Goal: Task Accomplishment & Management: Use online tool/utility

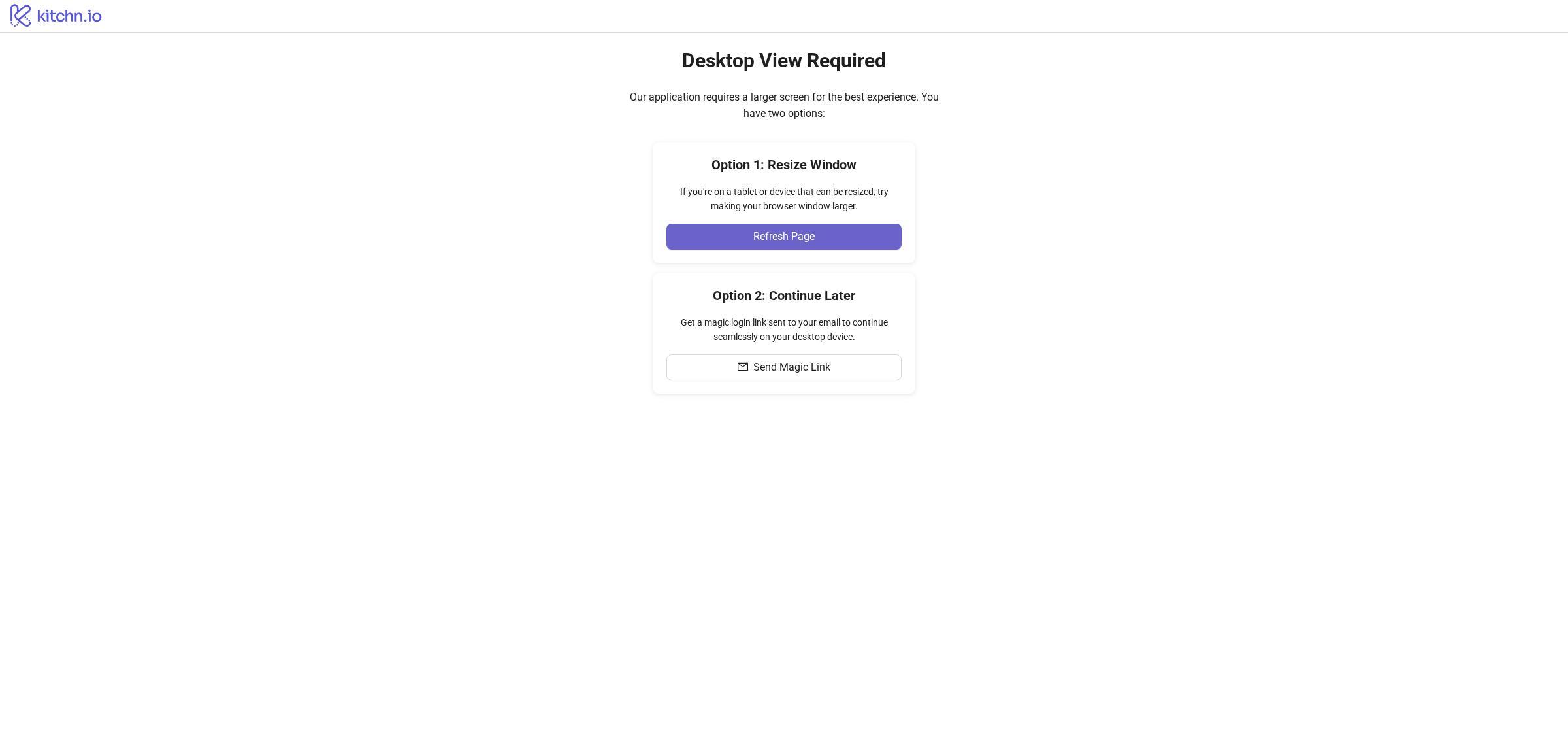
click at [799, 237] on span "Refresh Page" at bounding box center [784, 237] width 62 height 12
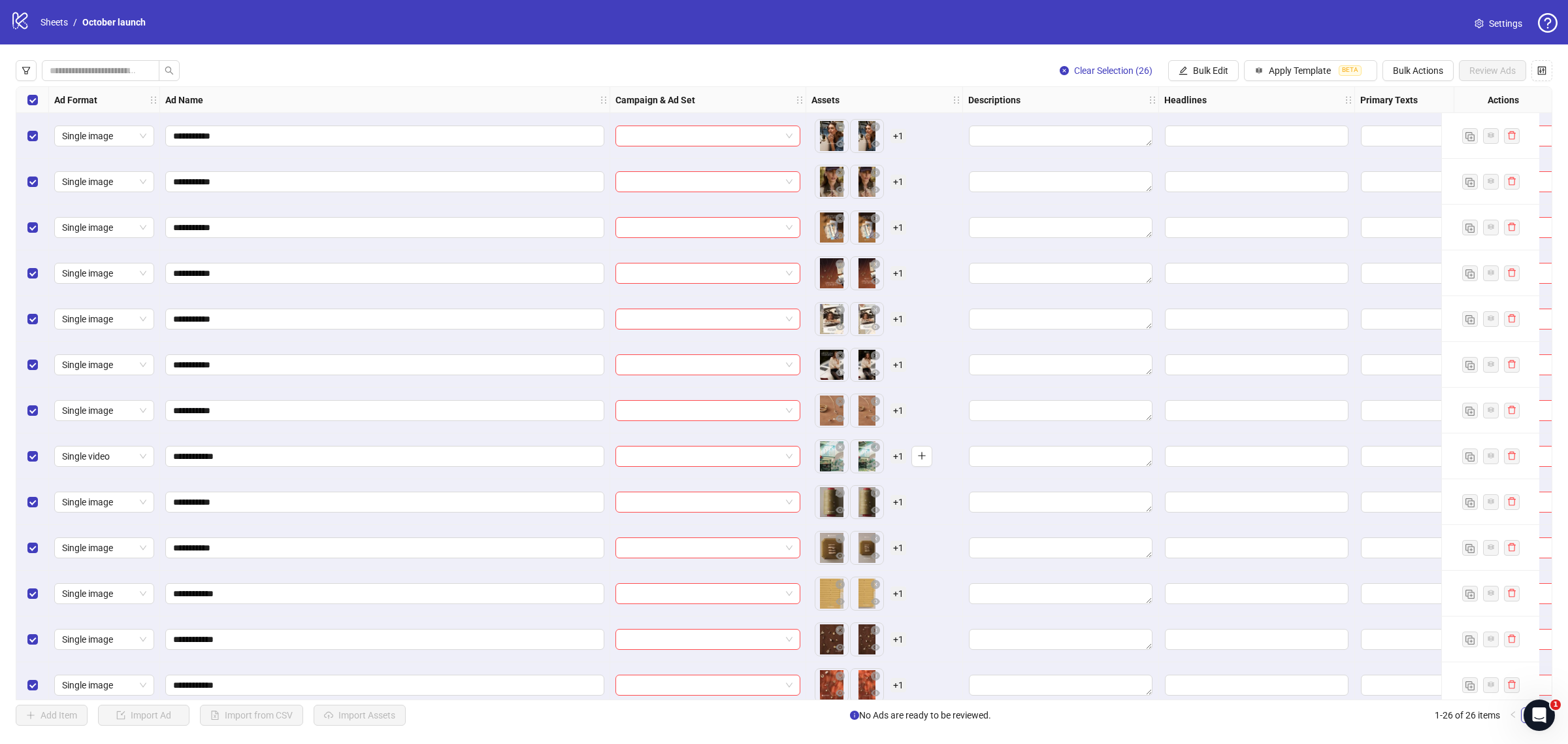
drag, startPoint x: 801, startPoint y: 94, endPoint x: 783, endPoint y: 94, distance: 18.0
click at [784, 94] on div "Campaign & Ad Set" at bounding box center [708, 100] width 196 height 26
click at [839, 422] on icon "eye" at bounding box center [840, 417] width 9 height 9
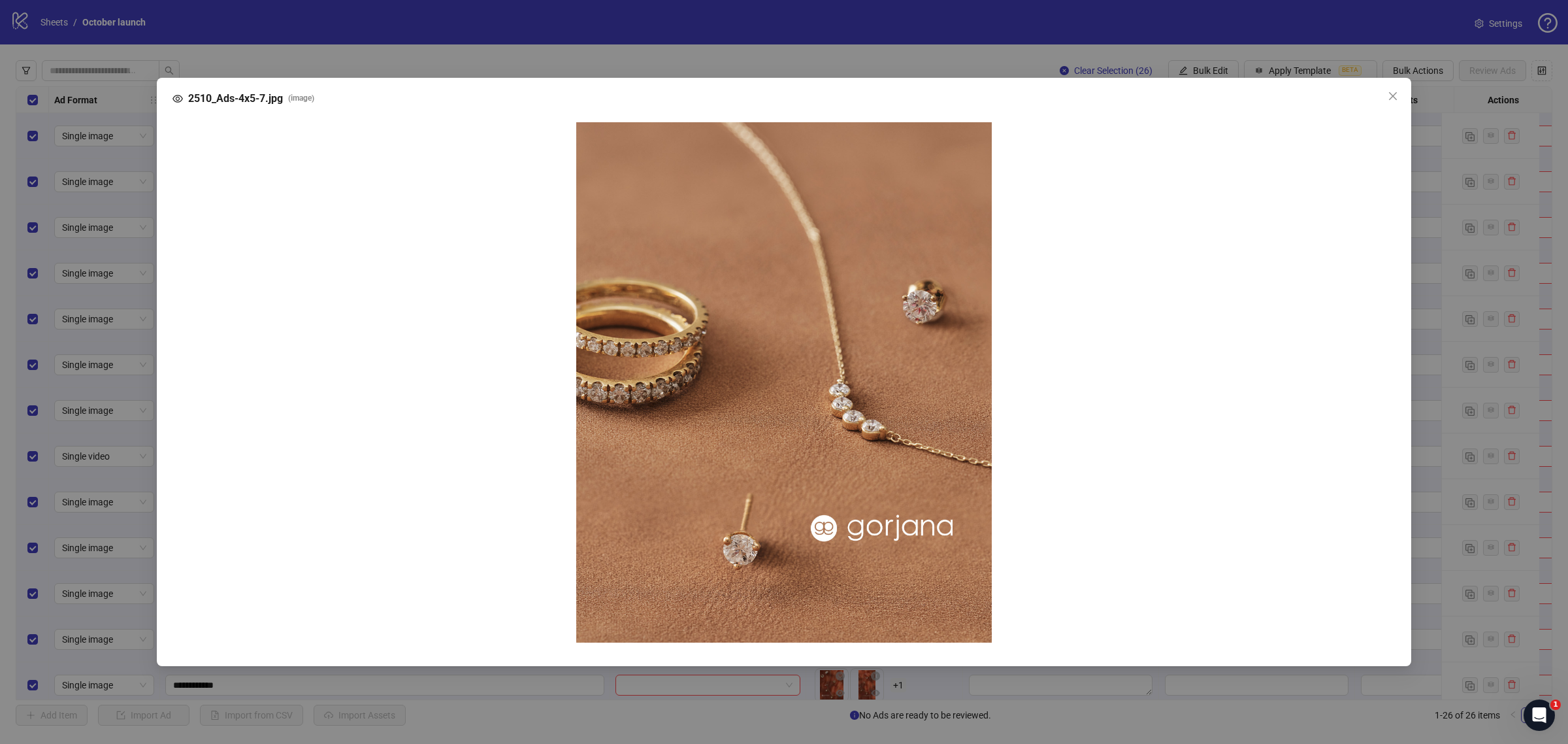
click at [978, 34] on div "2510_Ads-4x5-7.jpg ( image )" at bounding box center [784, 372] width 1568 height 744
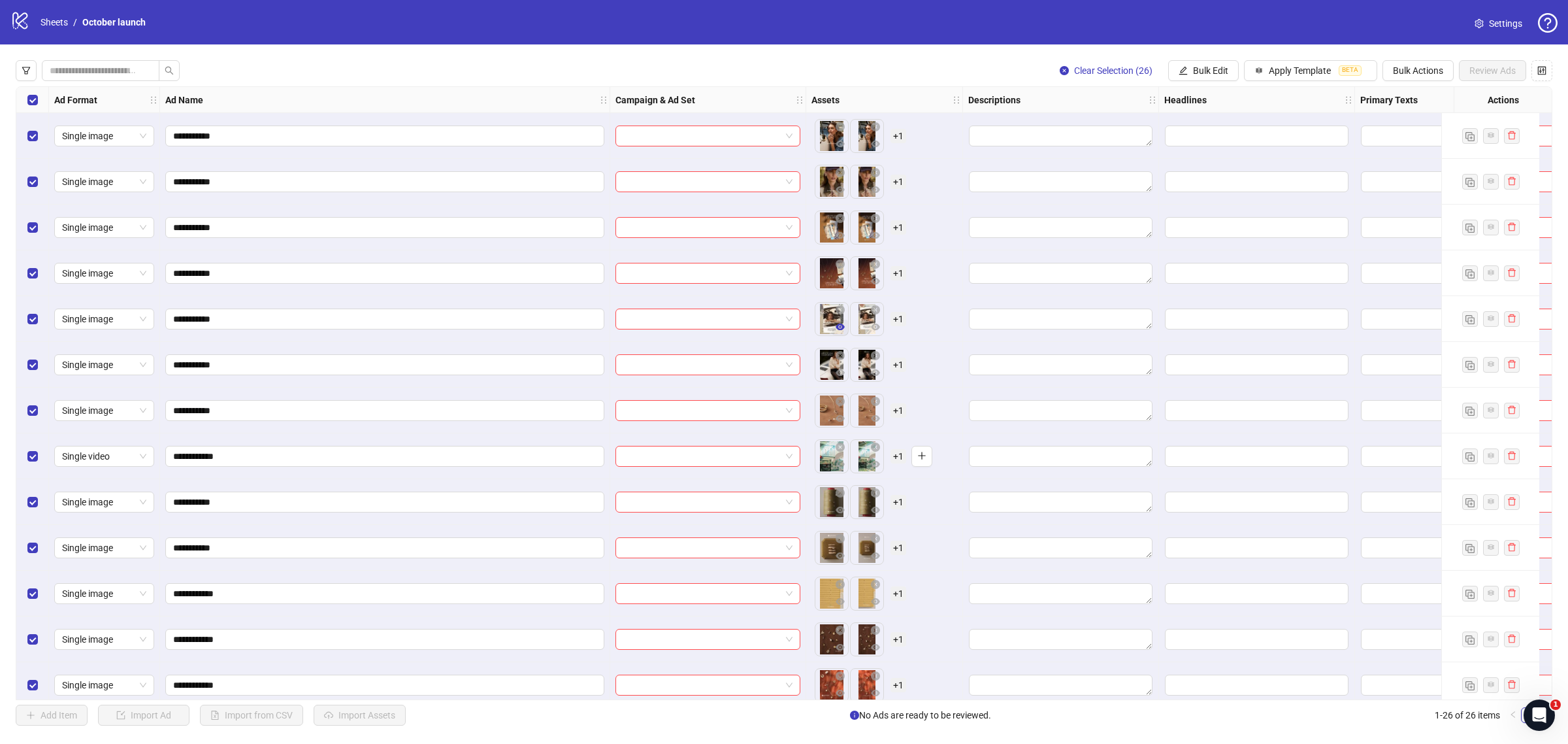
click at [838, 329] on icon "eye" at bounding box center [840, 327] width 9 height 7
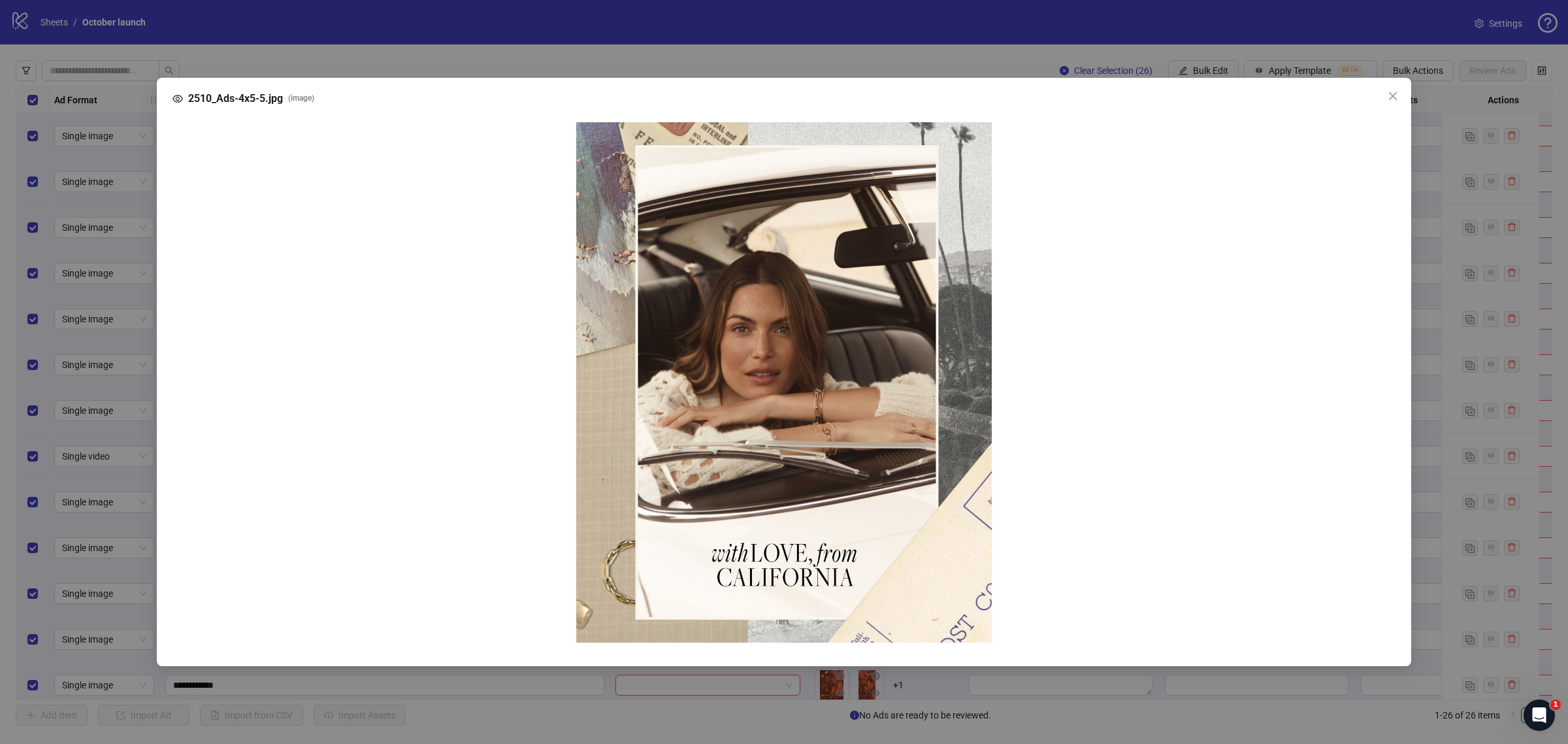
click at [1235, 57] on div "2510_Ads-4x5-5.jpg ( image )" at bounding box center [784, 372] width 1568 height 744
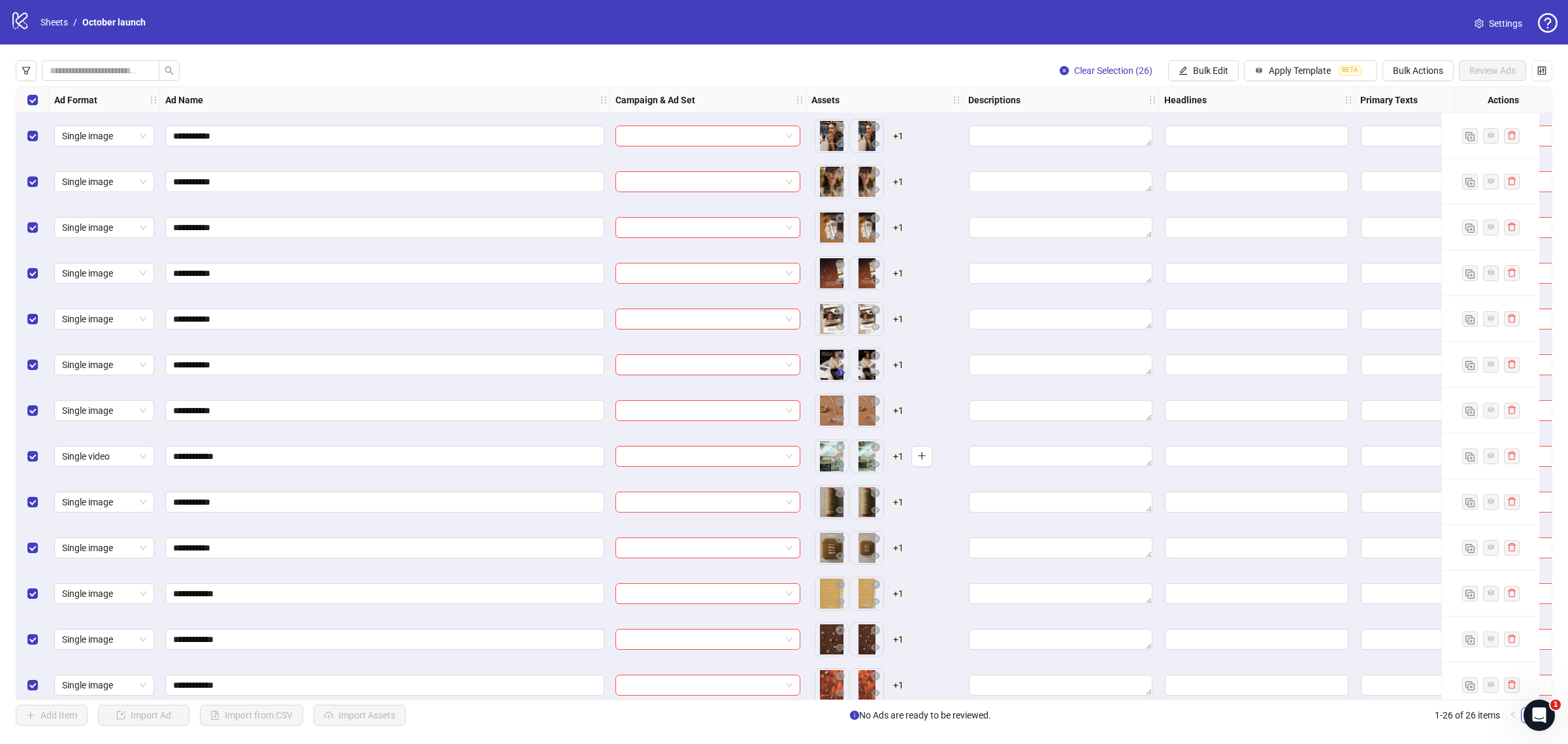
click at [842, 375] on icon "eye" at bounding box center [840, 372] width 9 height 9
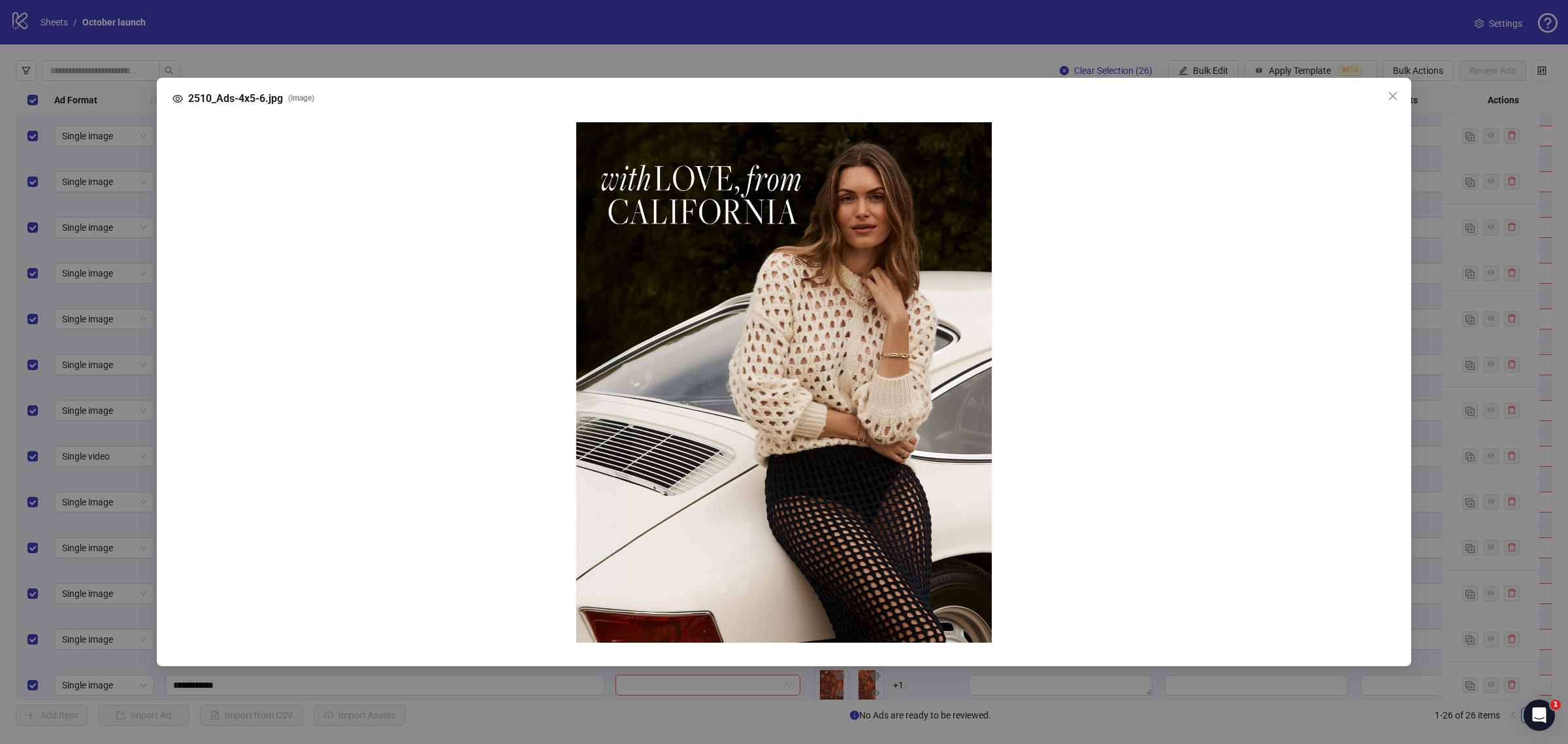
click at [771, 66] on div "2510_Ads-4x5-6.jpg ( image )" at bounding box center [784, 372] width 1568 height 744
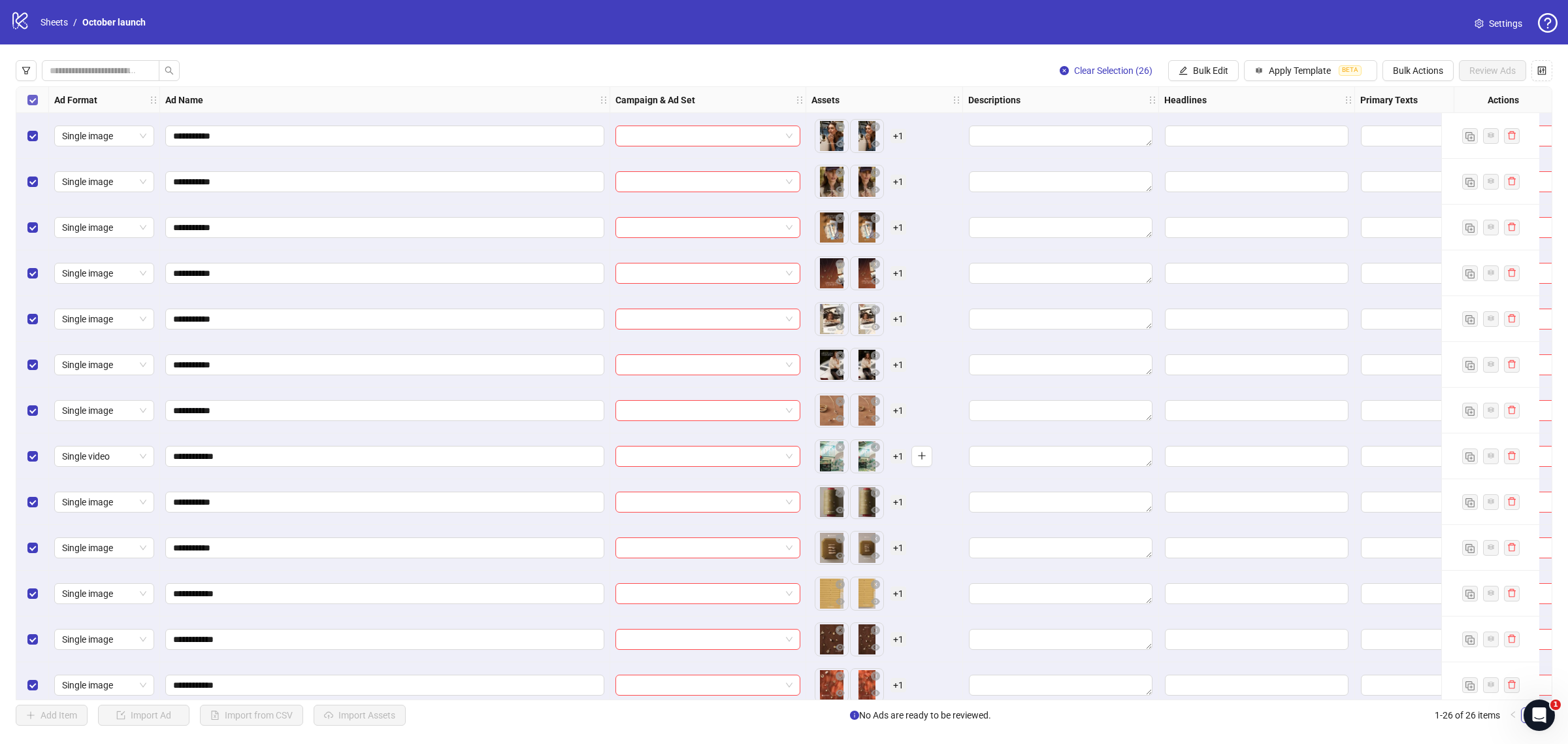
click at [31, 94] on label "Select all rows" at bounding box center [33, 100] width 10 height 14
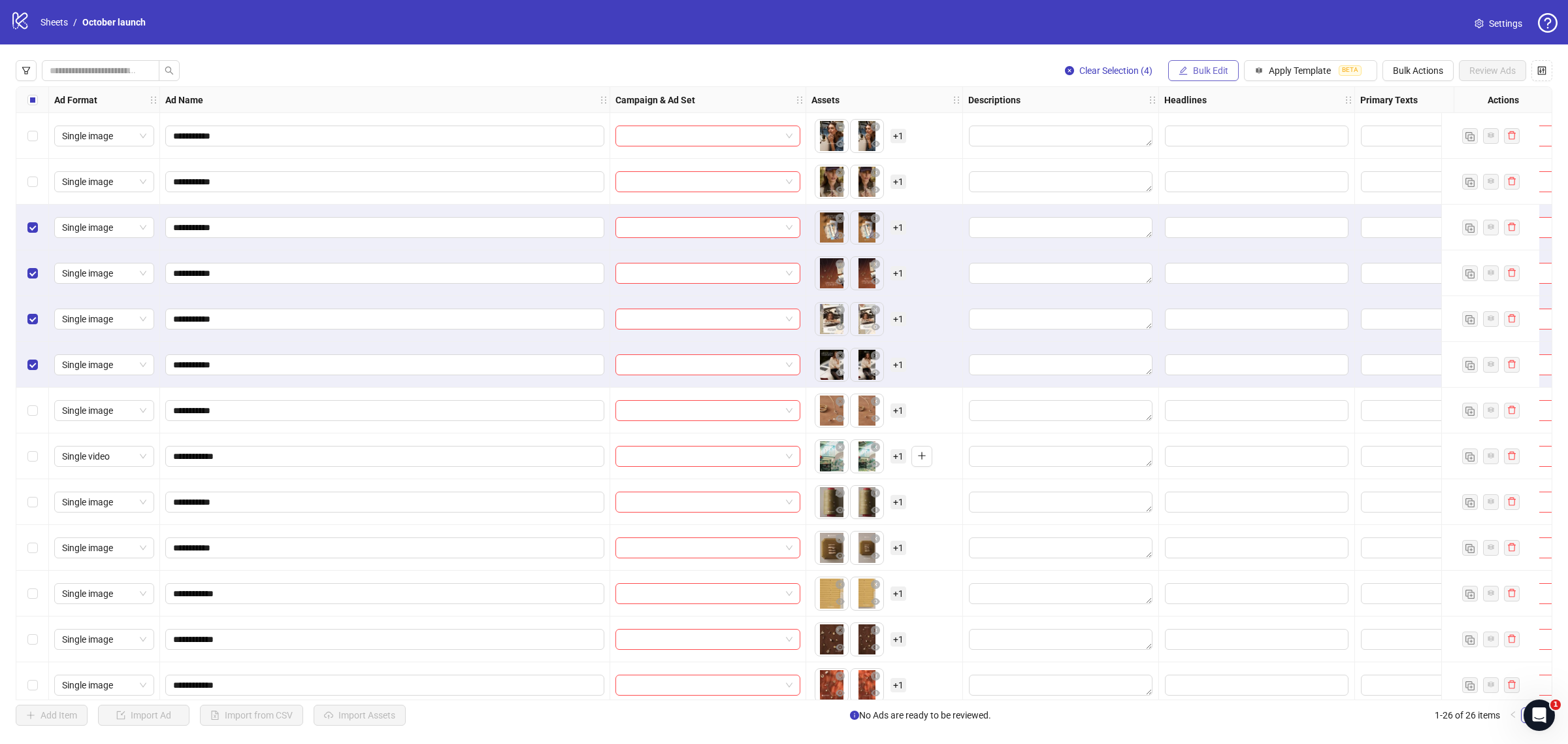
click at [1178, 73] on icon "edit" at bounding box center [1182, 70] width 9 height 9
click at [1430, 68] on span "Bulk Actions" at bounding box center [1419, 71] width 51 height 10
click at [1420, 94] on span "Delete" at bounding box center [1437, 98] width 90 height 14
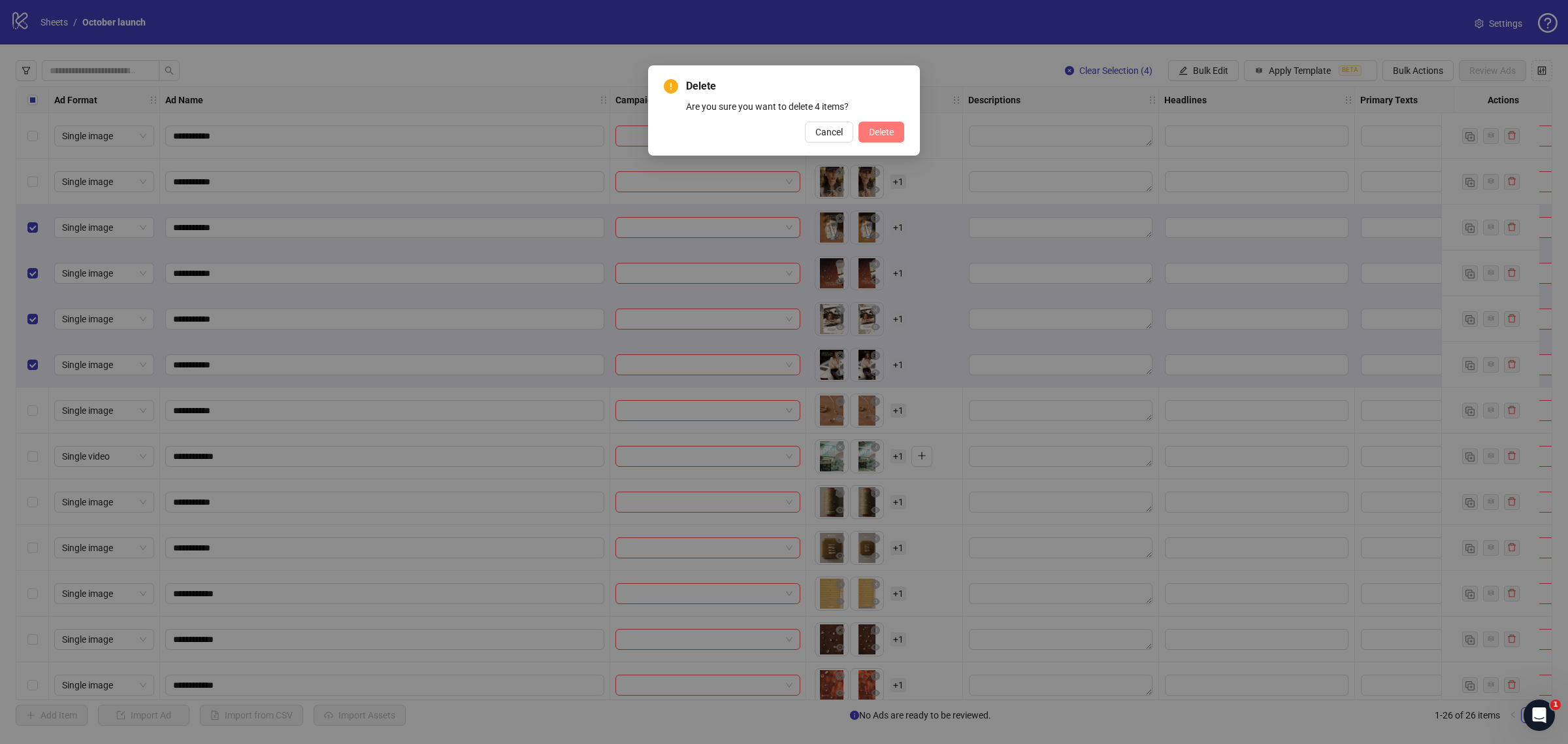
click at [873, 134] on span "Delete" at bounding box center [881, 131] width 25 height 10
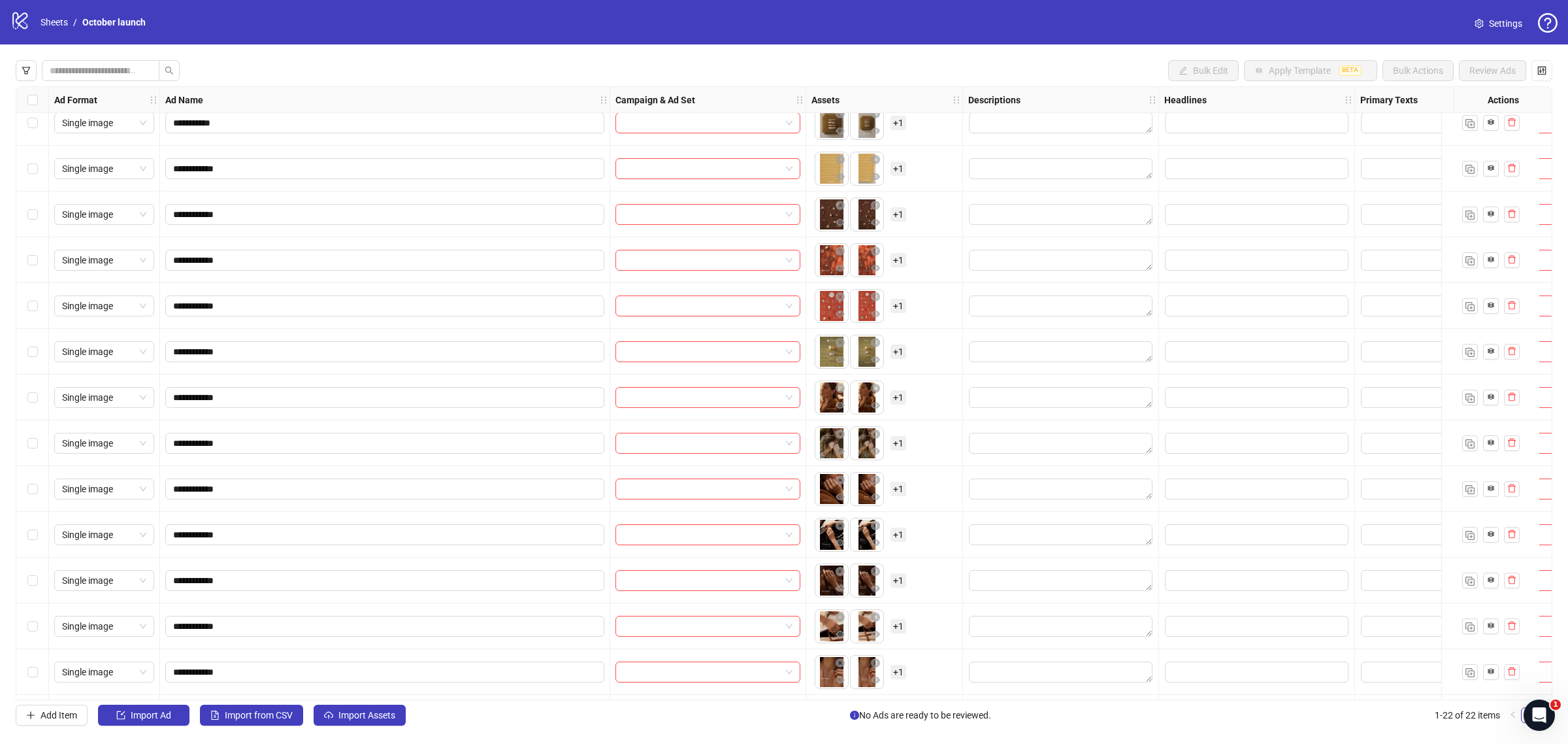
scroll to position [245, 0]
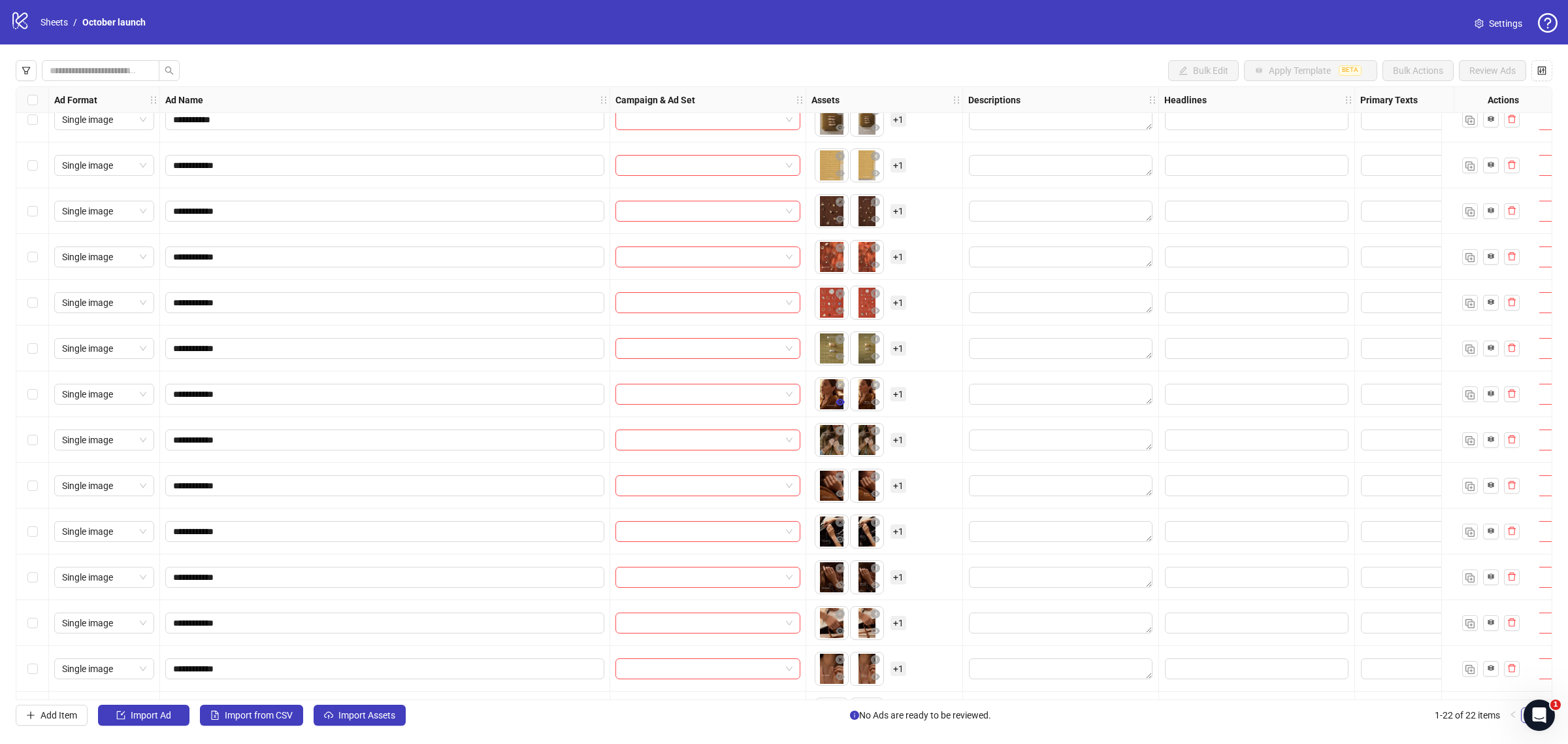
click at [838, 405] on icon "eye" at bounding box center [840, 401] width 9 height 9
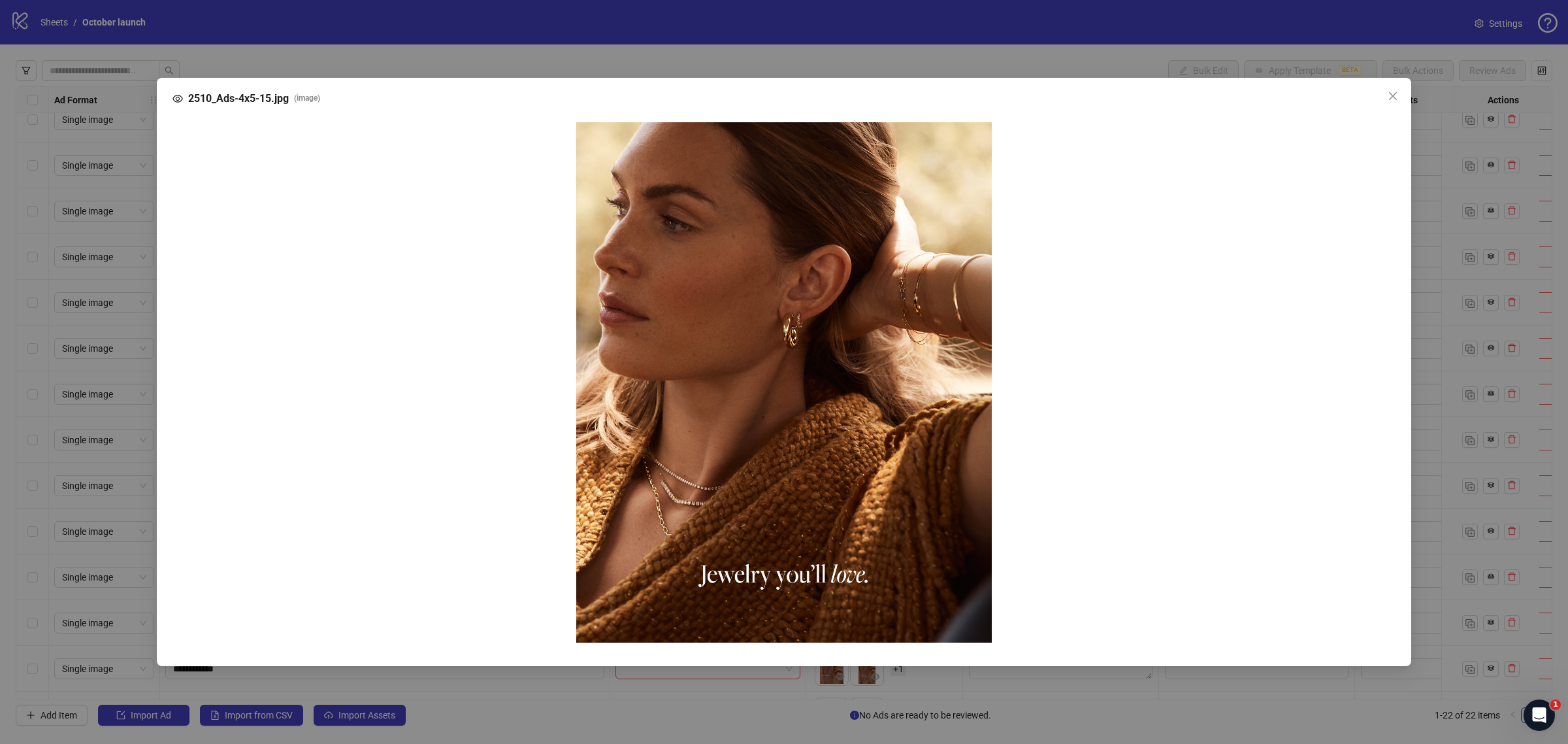
click at [943, 49] on div "2510_Ads-4x5-15.jpg ( image )" at bounding box center [784, 372] width 1568 height 744
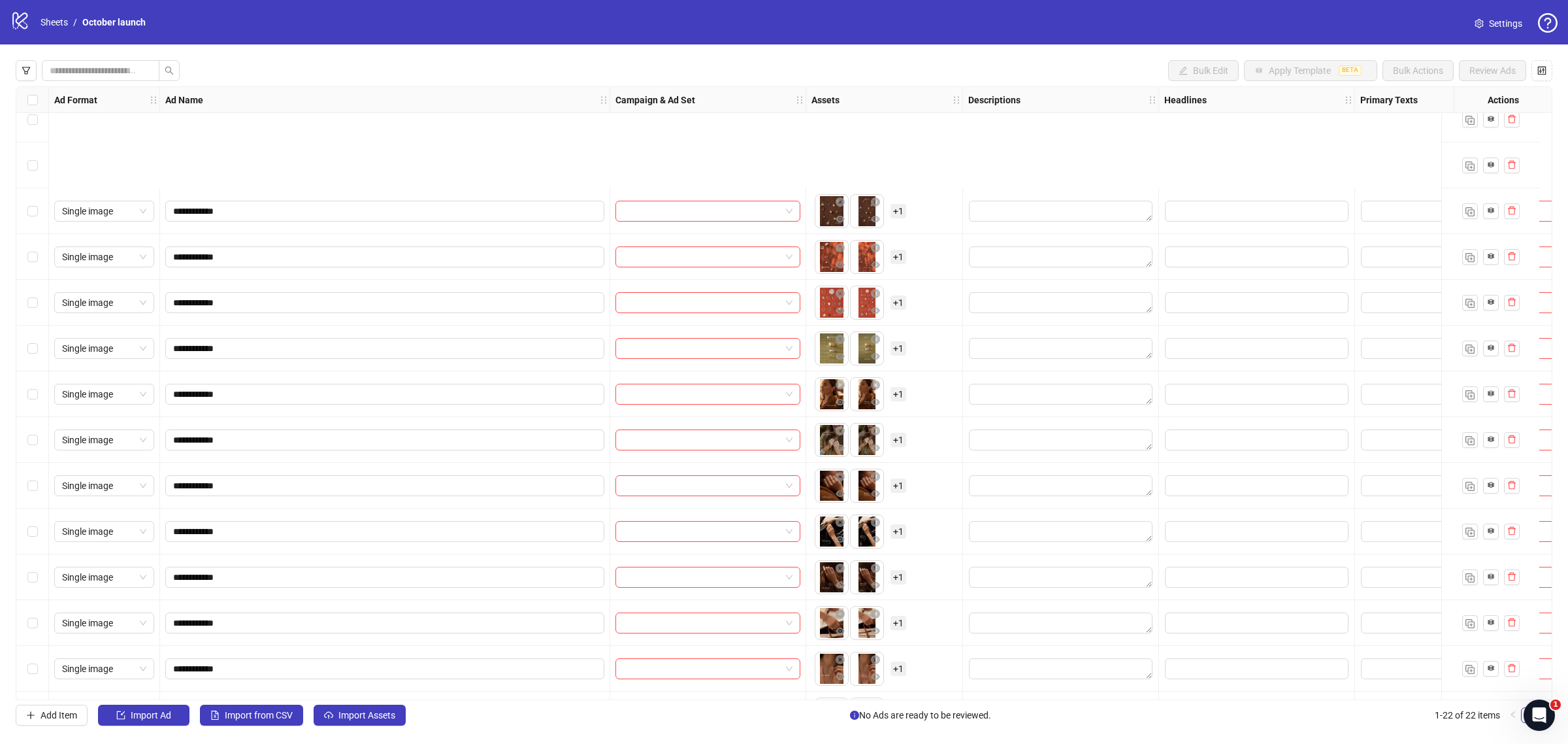
scroll to position [425, 0]
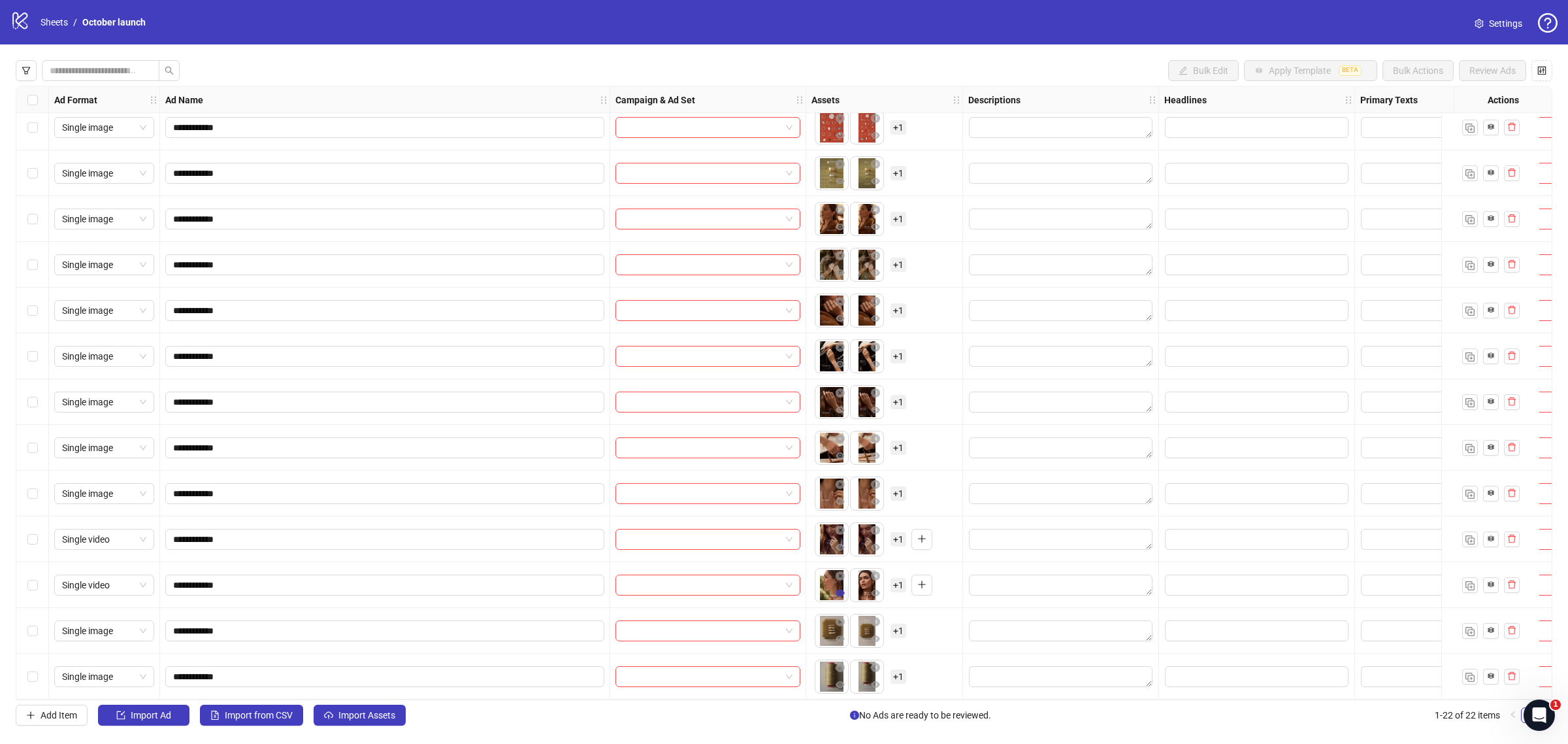
click at [841, 592] on span "button" at bounding box center [840, 593] width 9 height 10
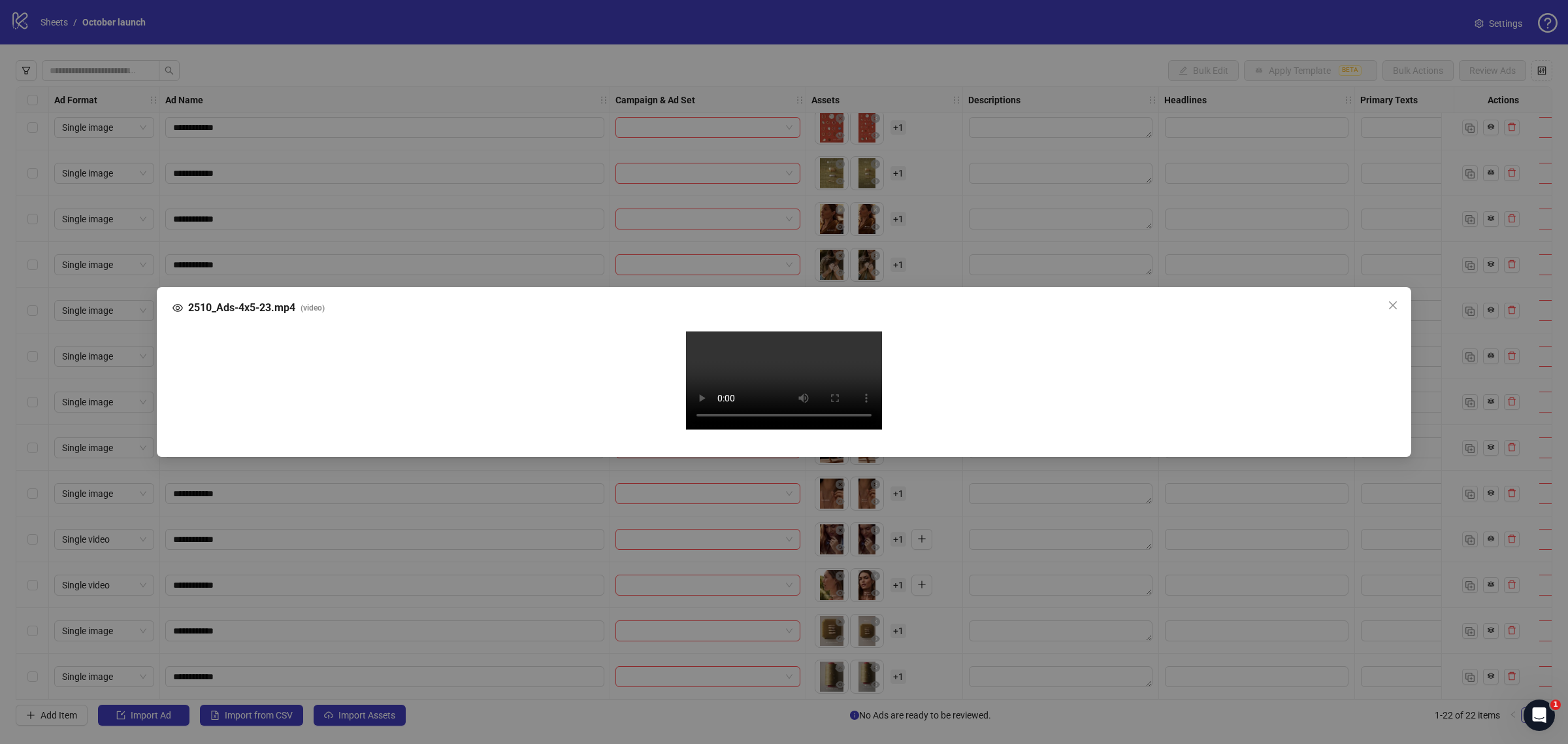
drag, startPoint x: 1508, startPoint y: 339, endPoint x: 1284, endPoint y: 405, distance: 233.5
click at [1508, 338] on div "2510_Ads-4x5-23.mp4 ( video ) Your browser does not support the video tag." at bounding box center [784, 372] width 1568 height 744
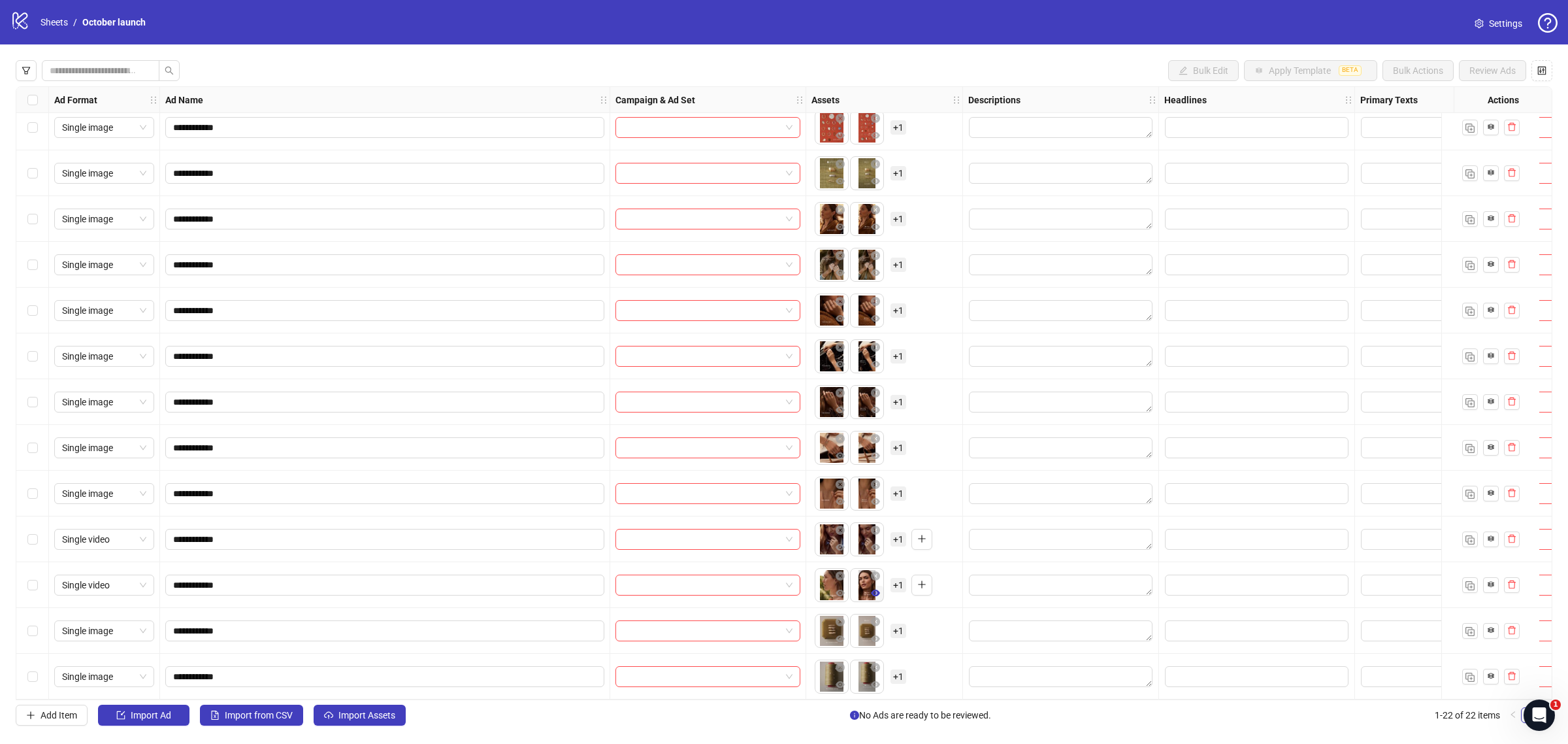
click at [870, 590] on button "button" at bounding box center [876, 594] width 16 height 16
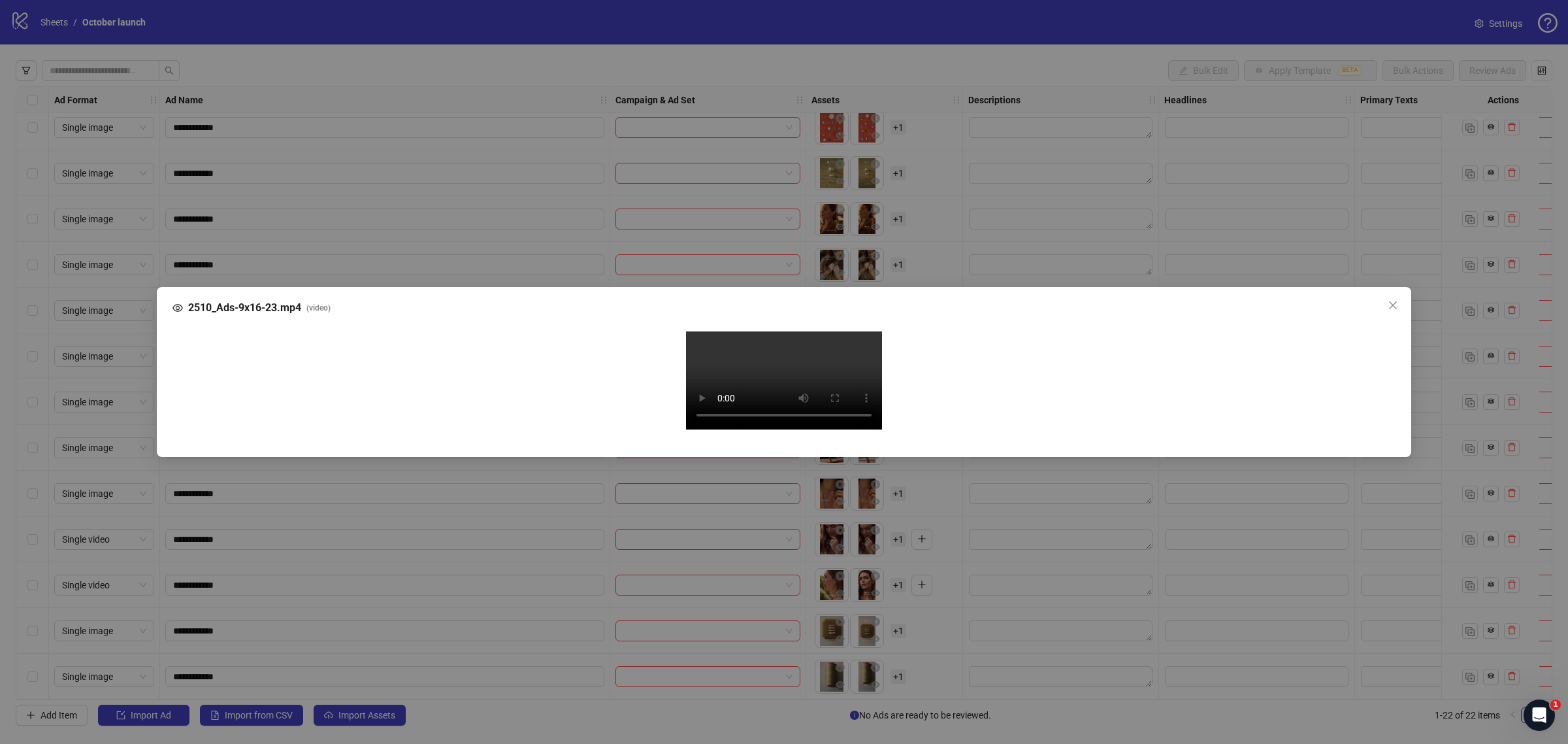
click at [1393, 321] on div "Your browser does not support the video tag." at bounding box center [784, 381] width 1223 height 123
click at [1448, 229] on div "2510_Ads-9x16-23.mp4 ( video ) Your browser does not support the video tag." at bounding box center [784, 372] width 1568 height 744
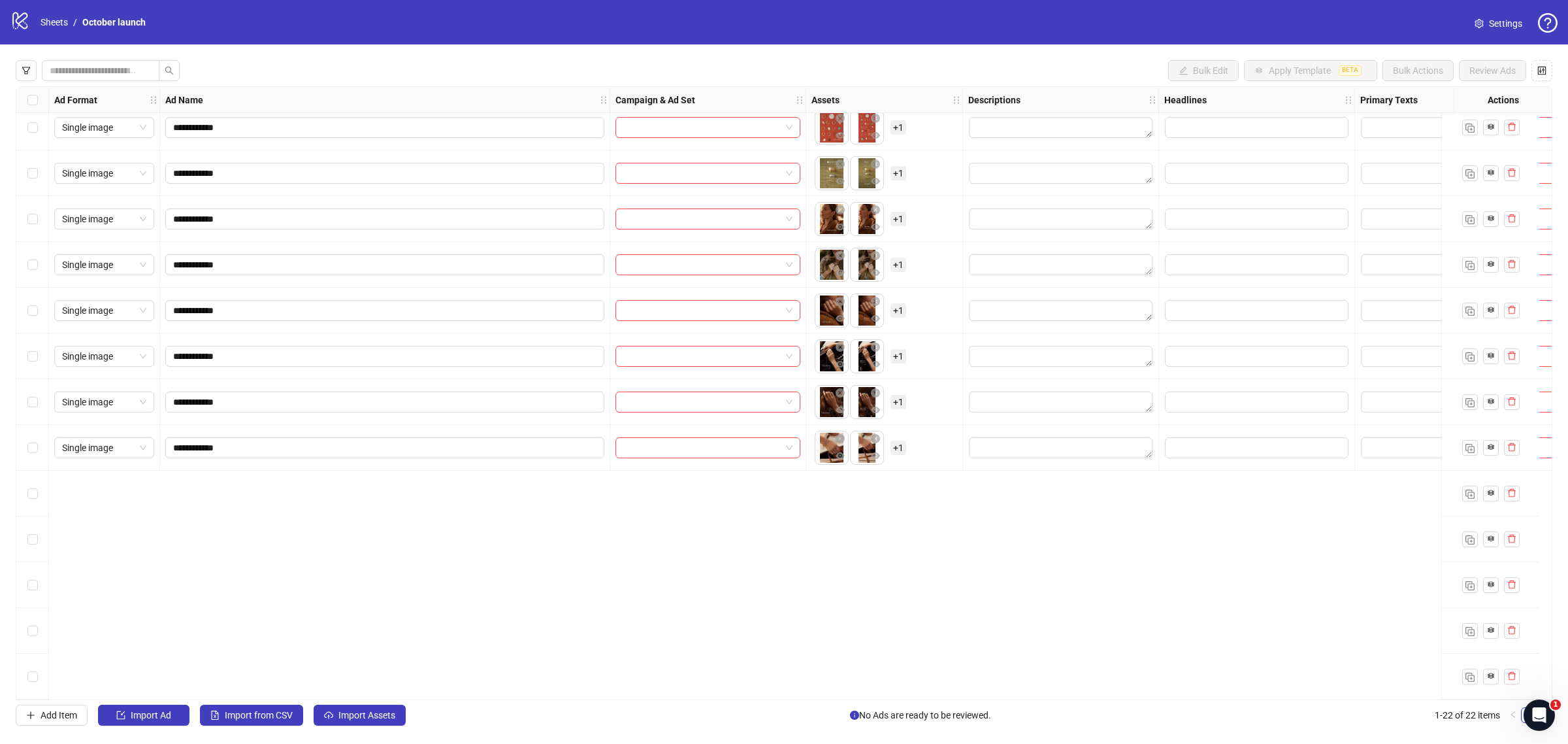
scroll to position [0, 0]
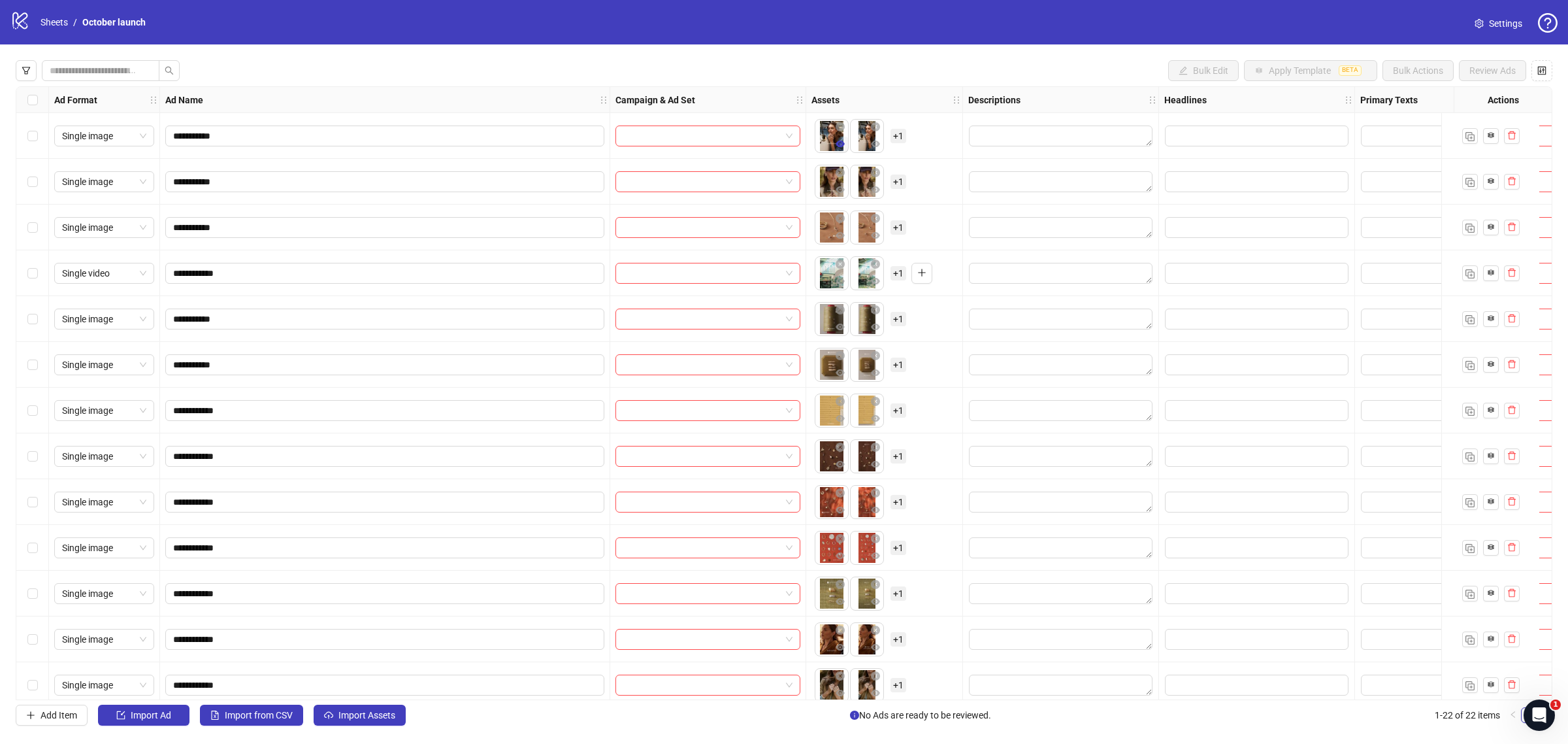
click at [841, 145] on icon "eye" at bounding box center [840, 143] width 9 height 7
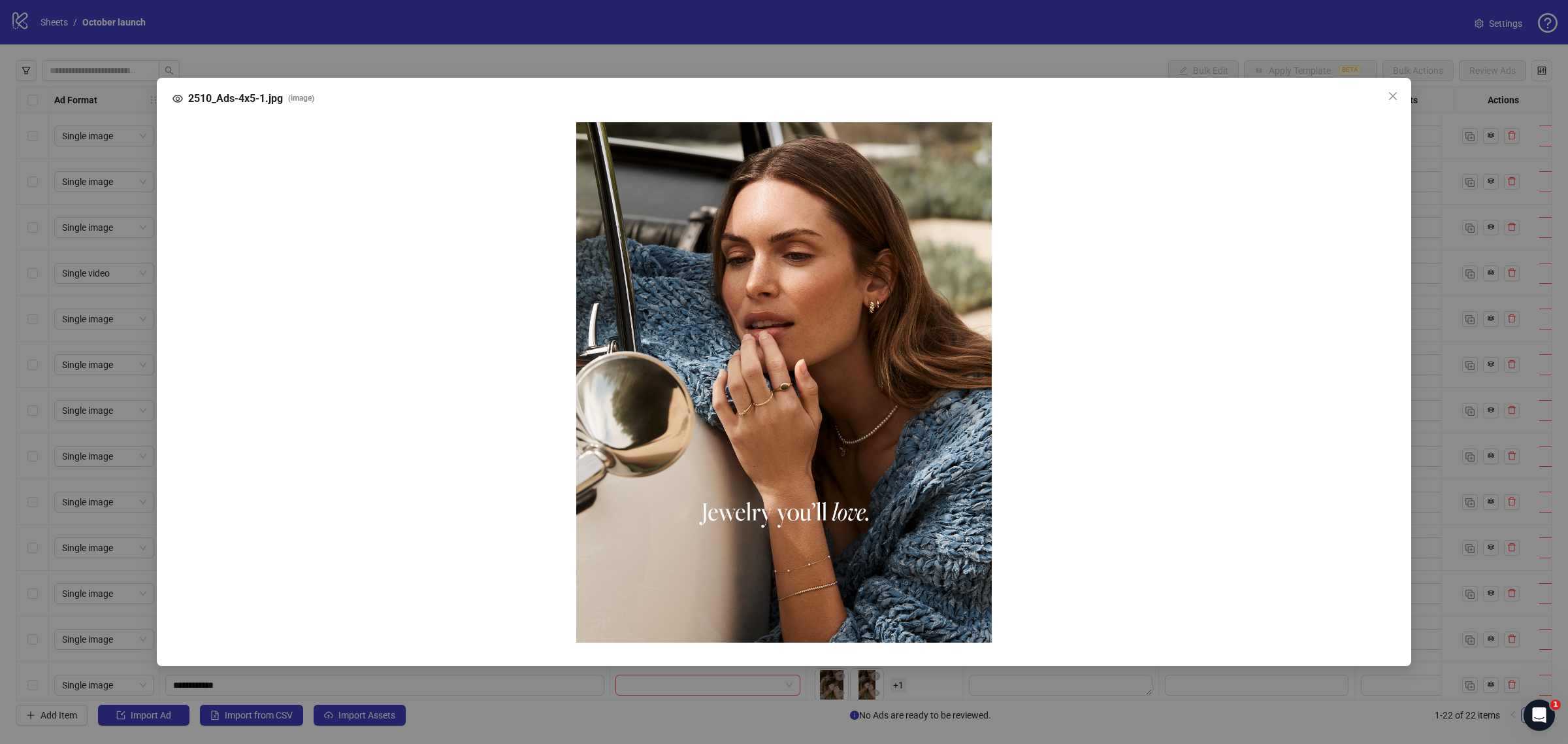
click at [852, 54] on div "2510_Ads-4x5-1.jpg ( image )" at bounding box center [784, 372] width 1568 height 744
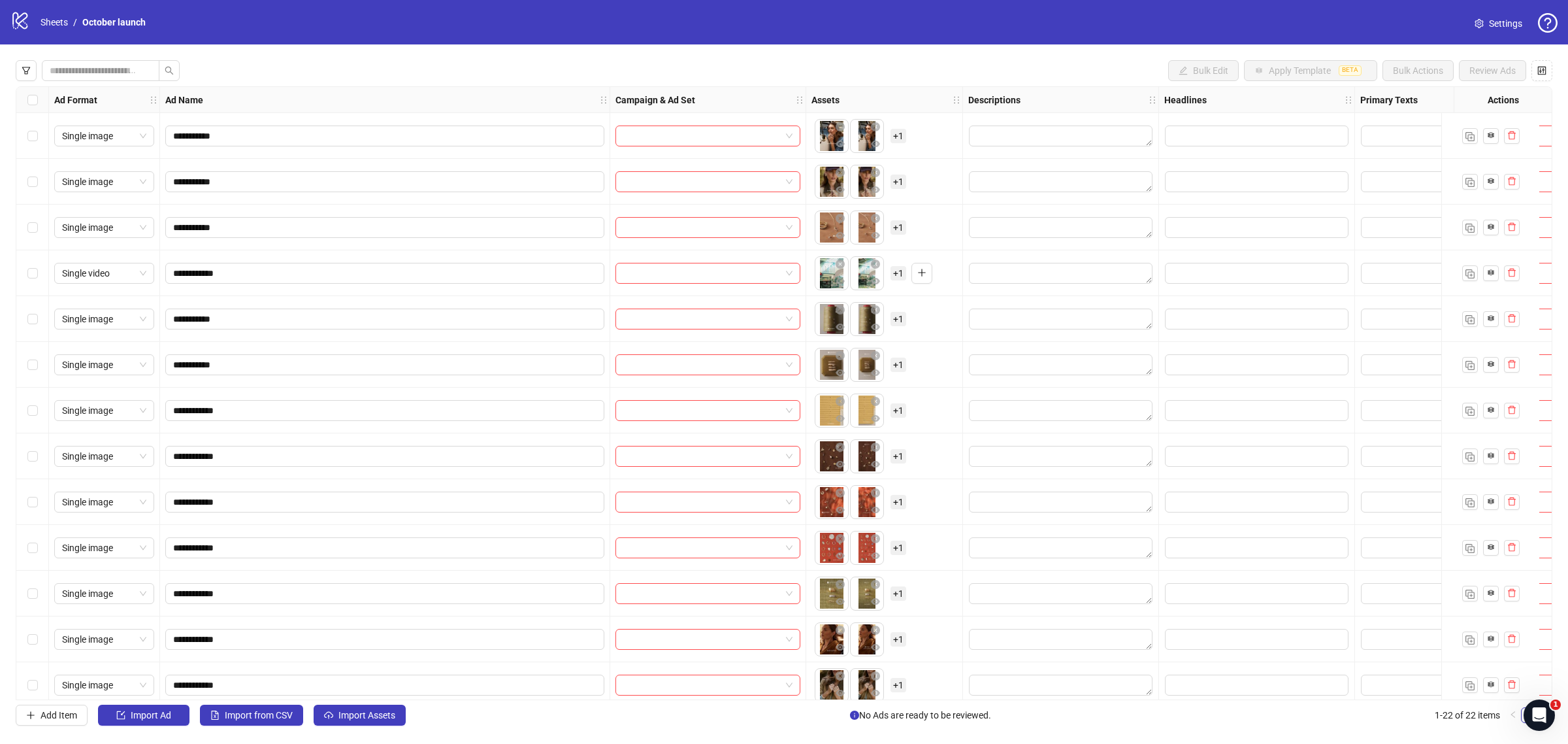
drag, startPoint x: 1527, startPoint y: 240, endPoint x: 1527, endPoint y: 180, distance: 60.0
click at [49, 180] on div at bounding box center [32, 603] width 33 height 1032
